Goal: Information Seeking & Learning: Find specific fact

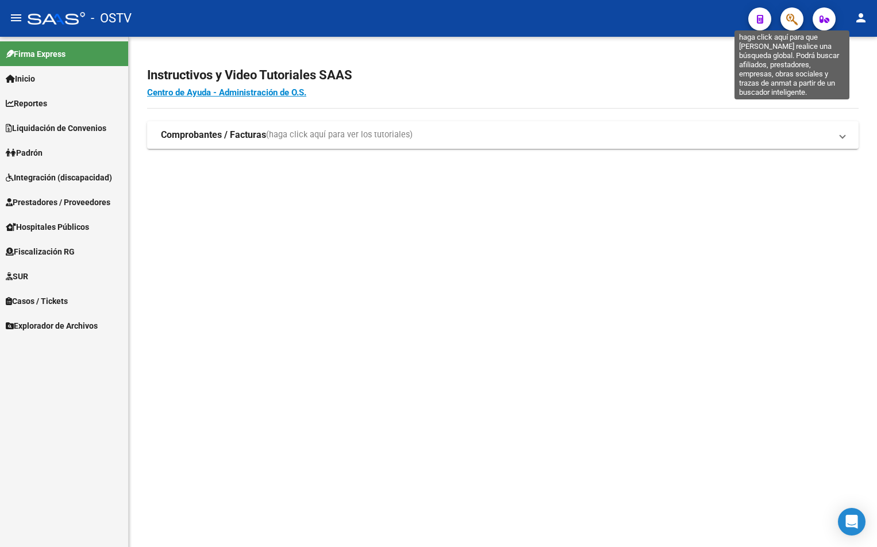
click at [787, 21] on icon "button" at bounding box center [791, 19] width 11 height 13
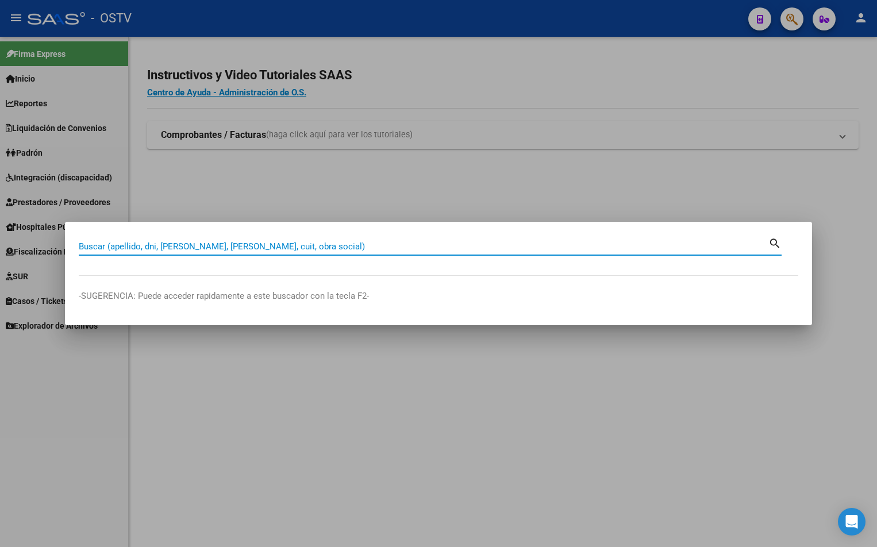
paste input "20347958051"
type input "20347958051"
click at [773, 238] on mat-icon "search" at bounding box center [775, 243] width 13 height 14
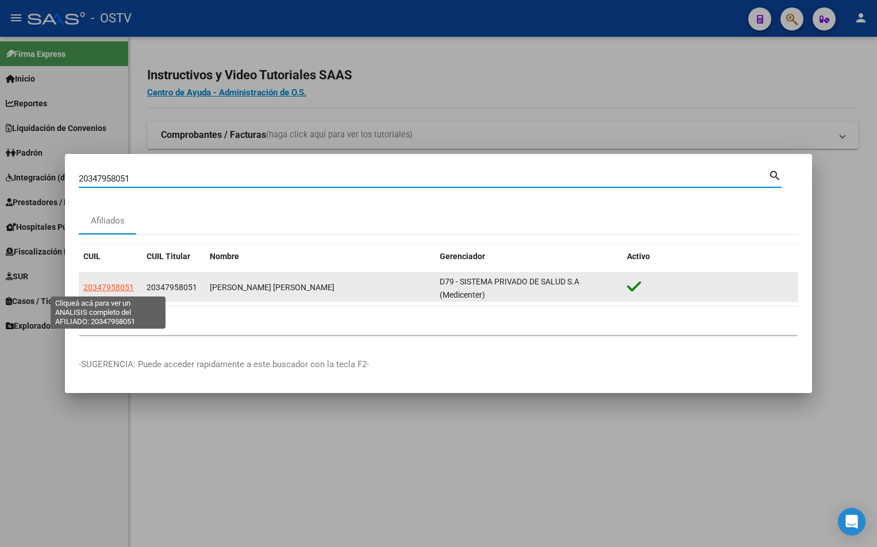
click at [116, 287] on span "20347958051" at bounding box center [108, 287] width 51 height 9
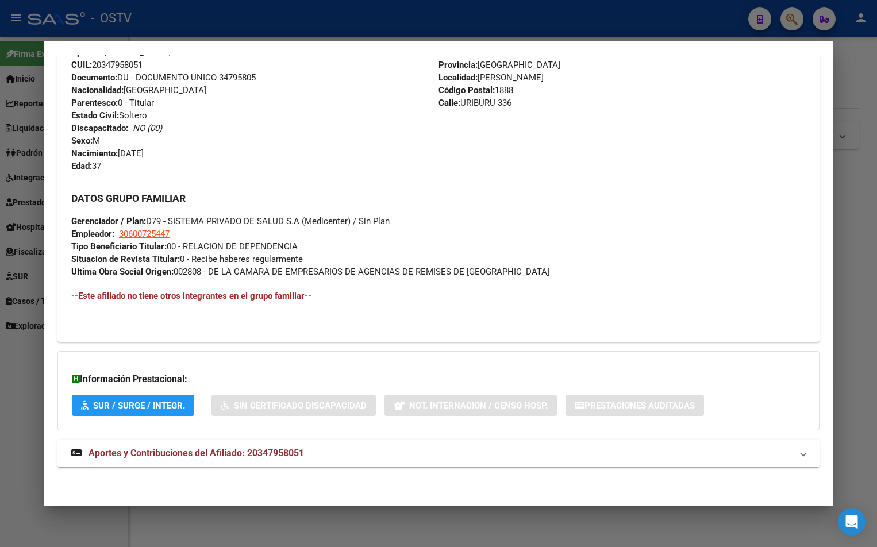
scroll to position [412, 0]
click at [242, 452] on span "Aportes y Contribuciones del Afiliado: 20347958051" at bounding box center [197, 452] width 216 height 11
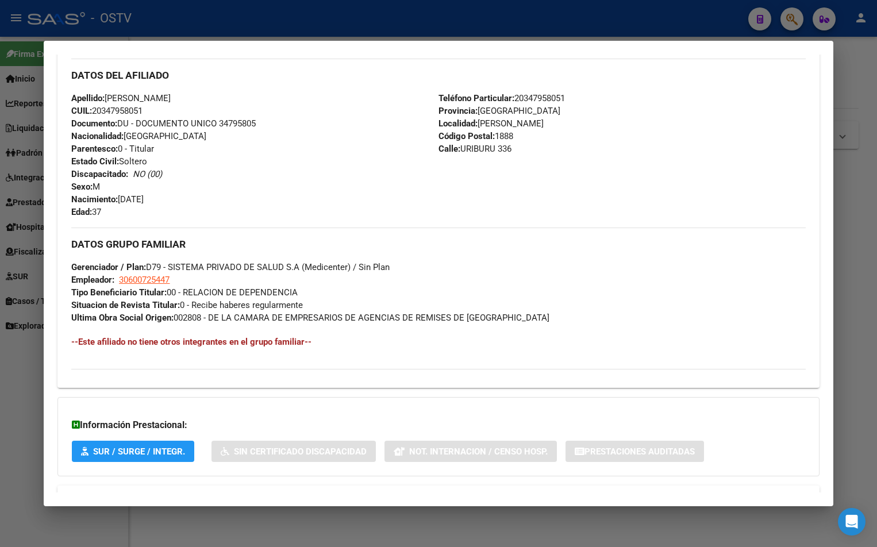
scroll to position [345, 0]
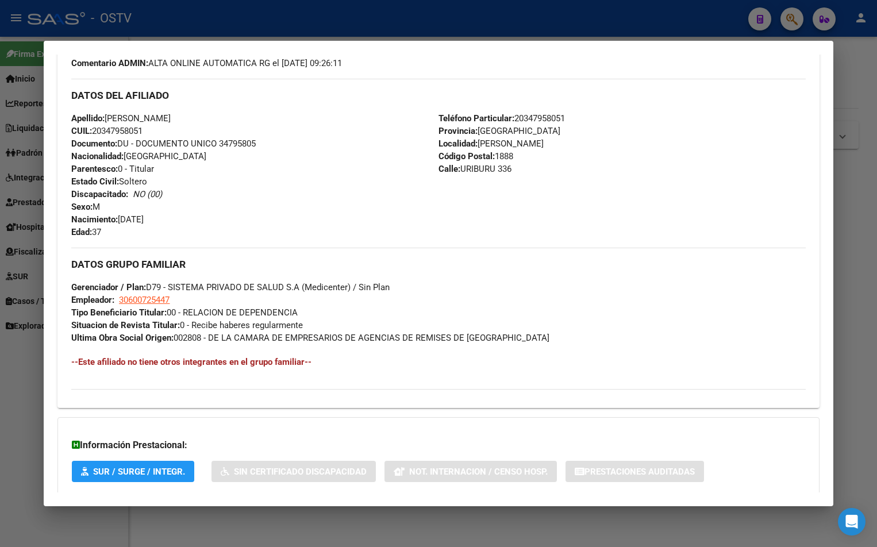
drag, startPoint x: 479, startPoint y: 141, endPoint x: 555, endPoint y: 143, distance: 75.3
click at [544, 143] on span "Localidad: [PERSON_NAME]" at bounding box center [491, 144] width 105 height 10
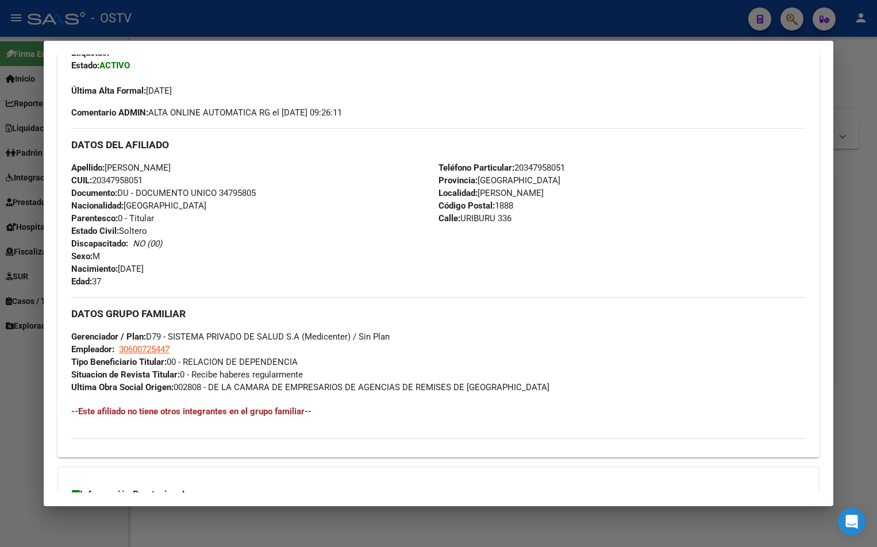
scroll to position [230, 0]
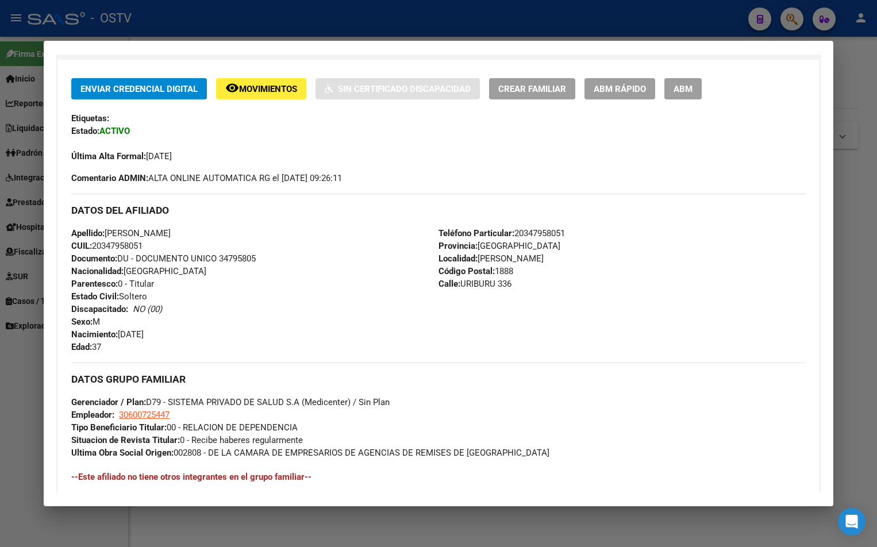
click at [602, 257] on div "Teléfono Particular: [PHONE_NUMBER] Provincia: [GEOGRAPHIC_DATA] Localidad: [PE…" at bounding box center [622, 290] width 367 height 126
drag, startPoint x: 98, startPoint y: 341, endPoint x: 145, endPoint y: 333, distance: 48.4
click at [120, 337] on div "Apellido: [PERSON_NAME] CUIL: 20347958051 Documento: DU - DOCUMENTO UNICO 34795…" at bounding box center [254, 290] width 367 height 126
click at [440, 287] on strong "Calle:" at bounding box center [450, 284] width 22 height 10
drag, startPoint x: 571, startPoint y: 233, endPoint x: 524, endPoint y: 235, distance: 46.6
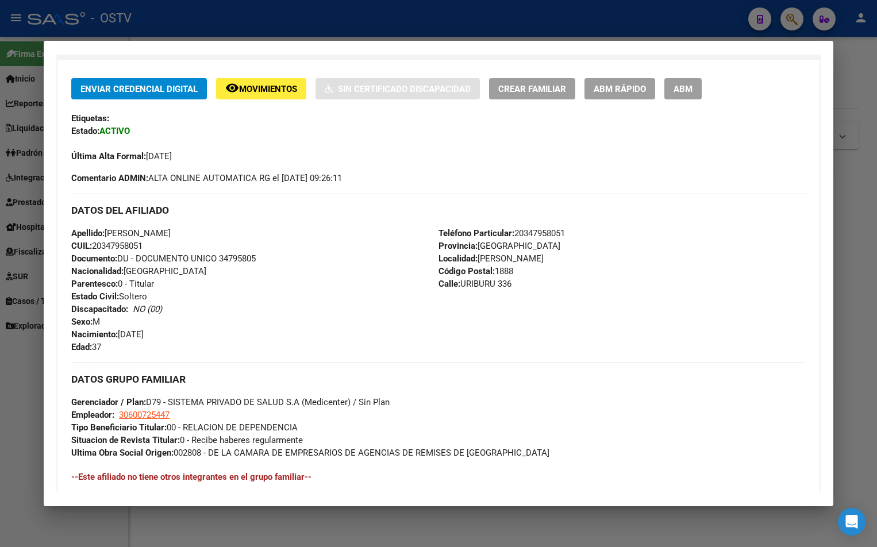
click at [524, 235] on div "Teléfono Particular: [PHONE_NUMBER] Provincia: [GEOGRAPHIC_DATA] Localidad: [PE…" at bounding box center [622, 290] width 367 height 126
